Goal: Check status

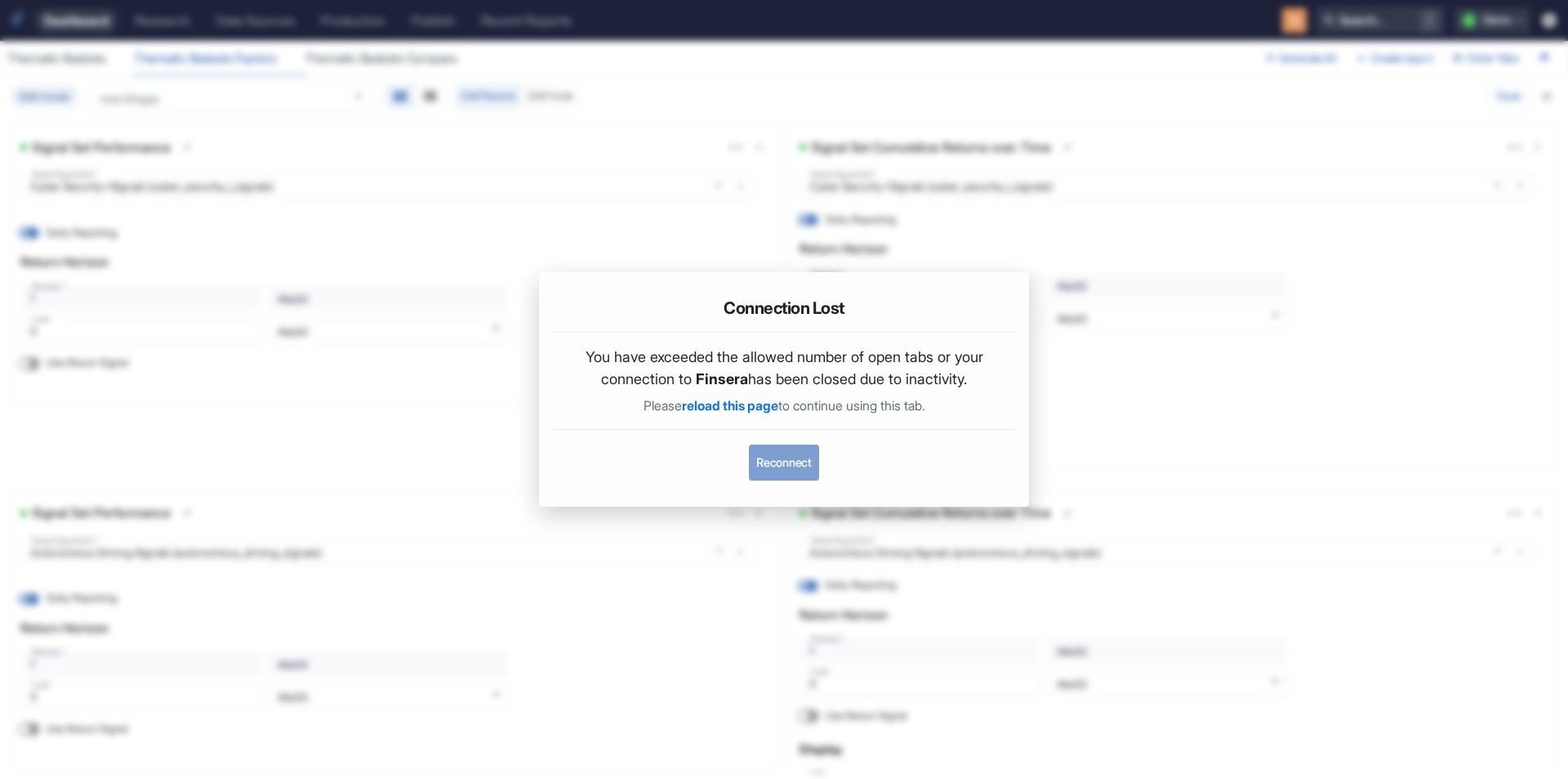
click at [763, 459] on button "Reconnect" at bounding box center [783, 463] width 69 height 36
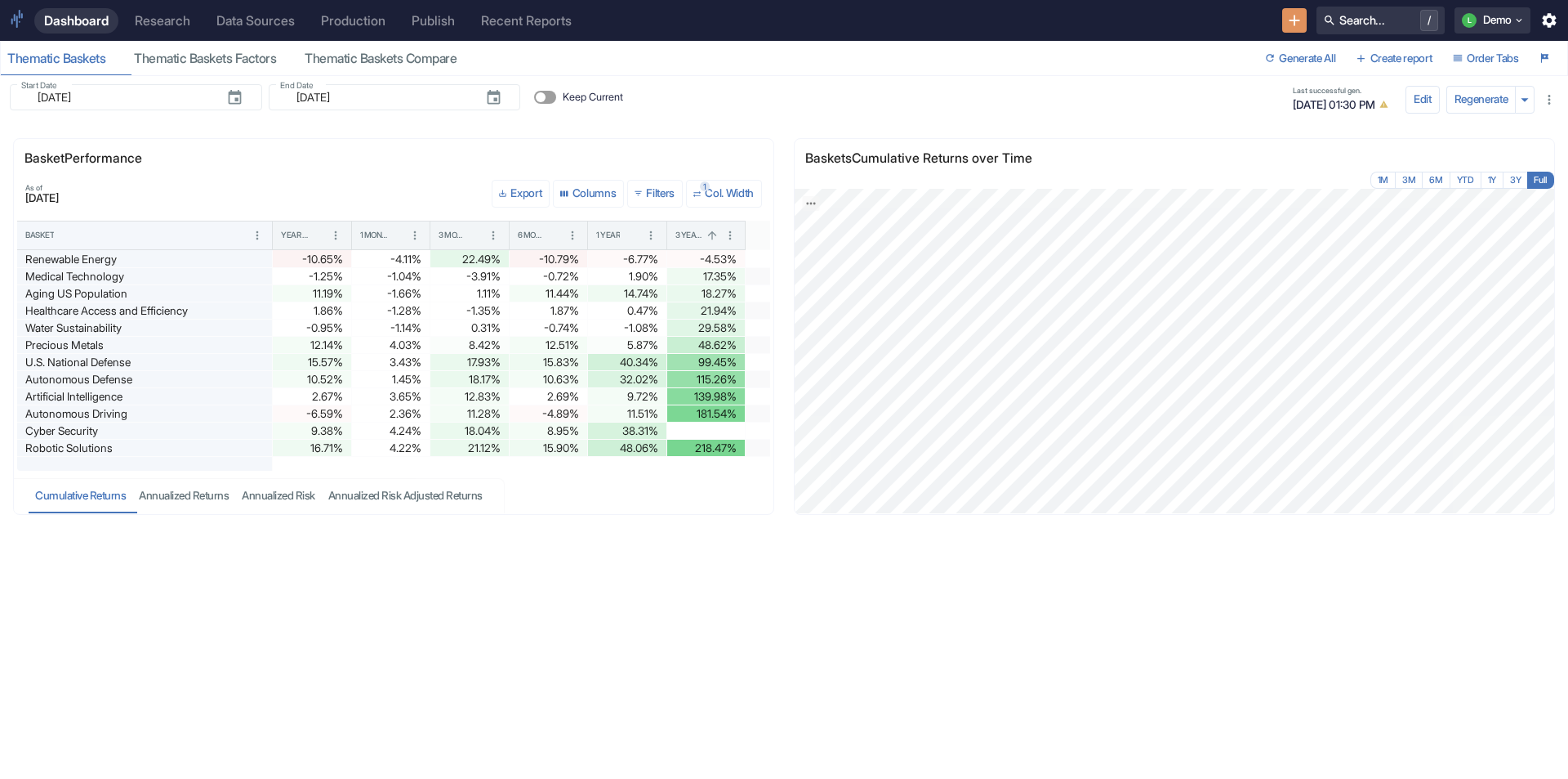
click at [818, 84] on div "Last successful gen. 09/23/2025, 01:30 PM" at bounding box center [710, 99] width 1385 height 33
